Goal: Task Accomplishment & Management: Understand process/instructions

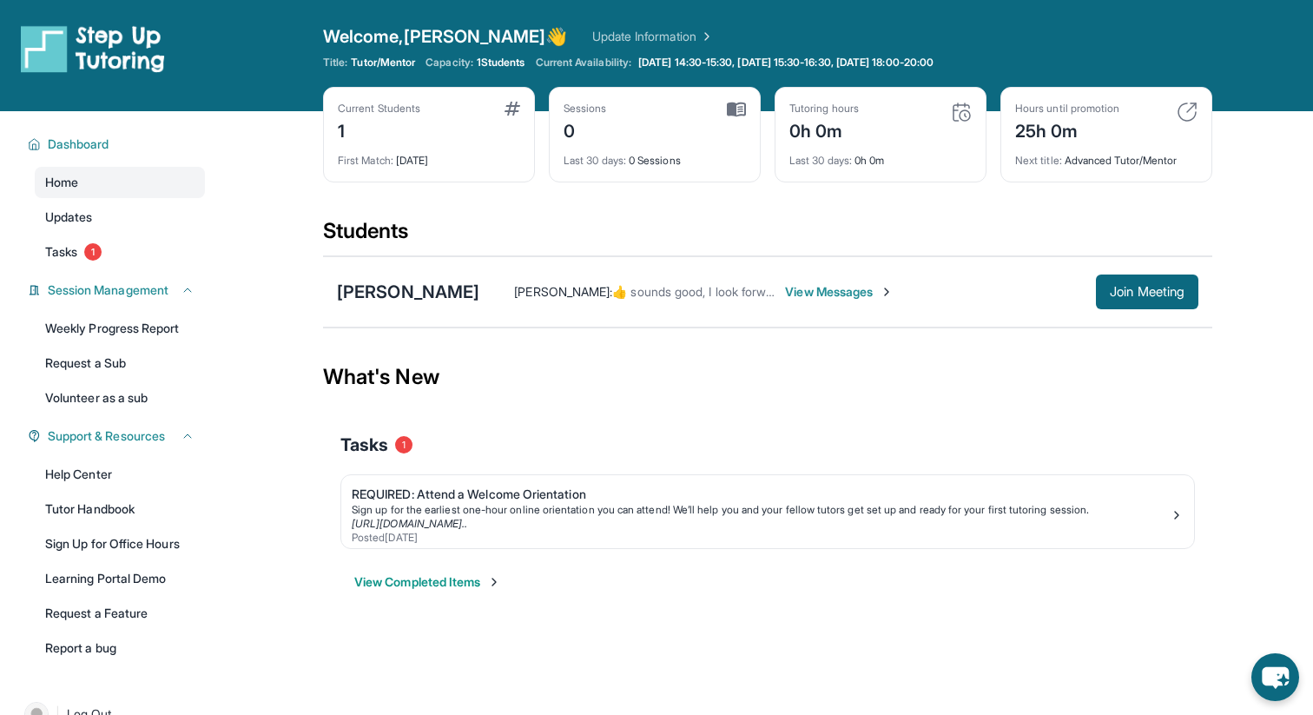
click at [839, 148] on div "Last 30 days : 0h 0m" at bounding box center [880, 155] width 182 height 24
click at [963, 114] on img at bounding box center [961, 112] width 21 height 21
click at [825, 122] on div "0h 0m" at bounding box center [823, 129] width 69 height 28
click at [110, 216] on link "Updates" at bounding box center [120, 216] width 170 height 31
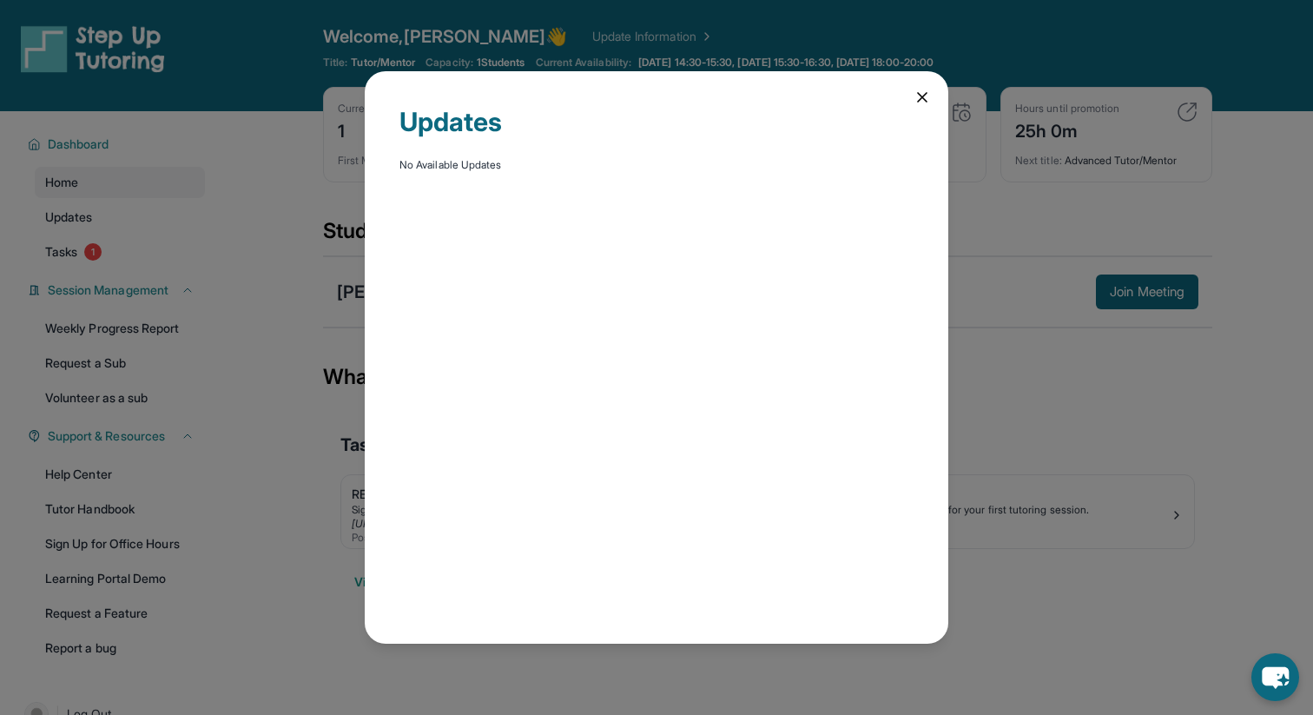
click at [920, 102] on icon at bounding box center [921, 97] width 17 height 17
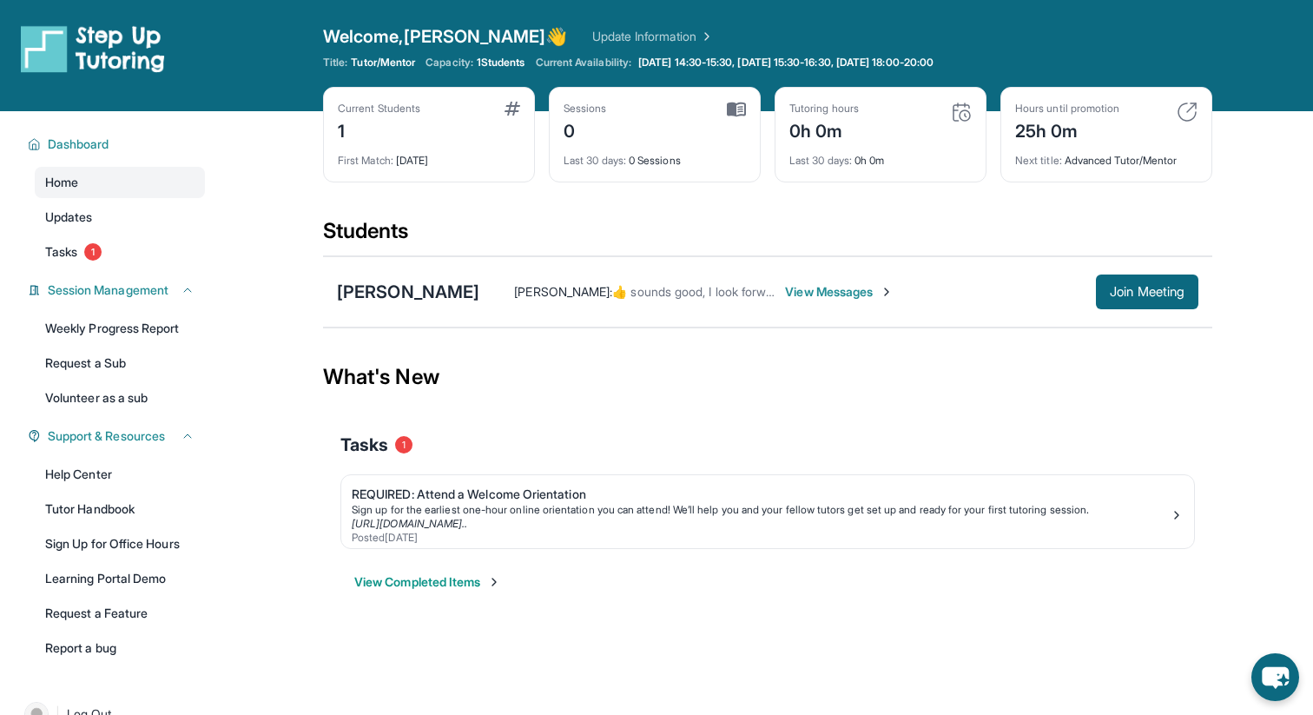
click at [592, 40] on link "Update Information" at bounding box center [653, 36] width 122 height 17
click at [1170, 279] on button "Join Meeting" at bounding box center [1147, 291] width 102 height 35
click at [141, 263] on link "Tasks 1" at bounding box center [120, 251] width 170 height 31
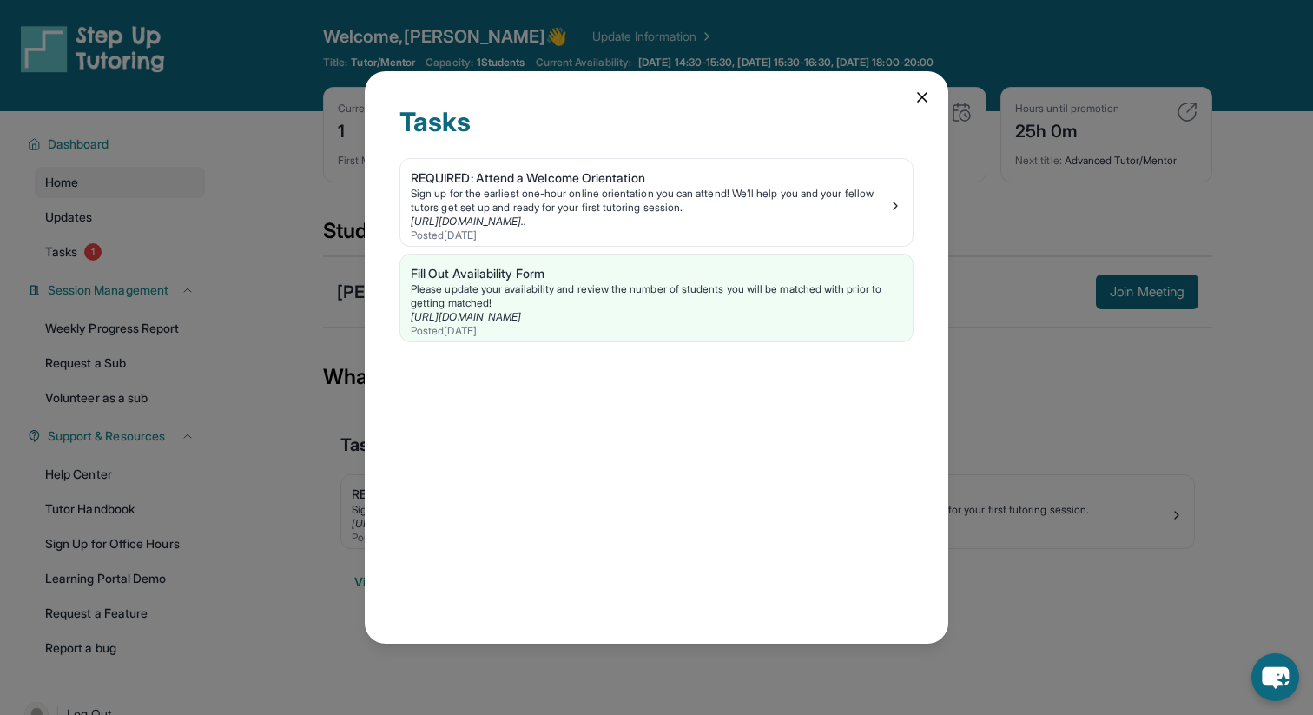
click at [933, 93] on div "Tasks REQUIRED: Attend a Welcome Orientation Sign up for the earliest one-hour …" at bounding box center [657, 356] width 584 height 571
click at [933, 101] on div "Tasks REQUIRED: Attend a Welcome Orientation Sign up for the earliest one-hour …" at bounding box center [657, 356] width 584 height 571
click at [924, 96] on icon at bounding box center [922, 97] width 9 height 9
